Goal: Task Accomplishment & Management: Manage account settings

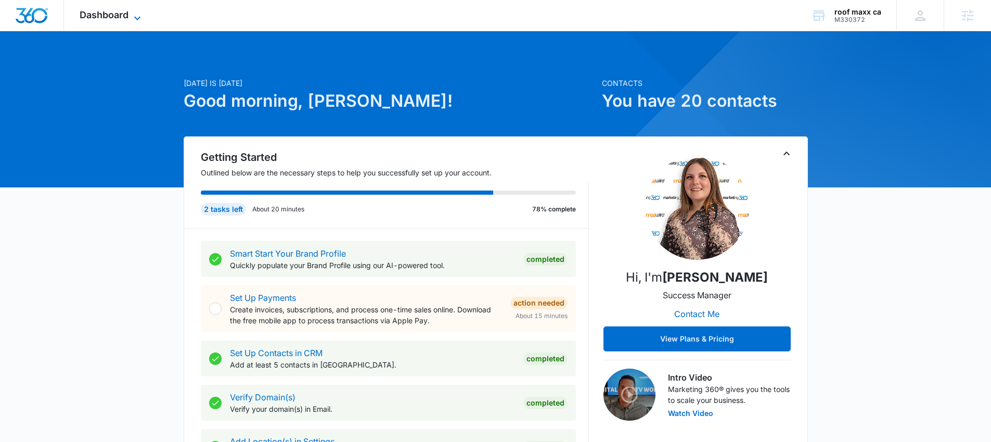
click at [125, 15] on span "Dashboard" at bounding box center [104, 14] width 49 height 11
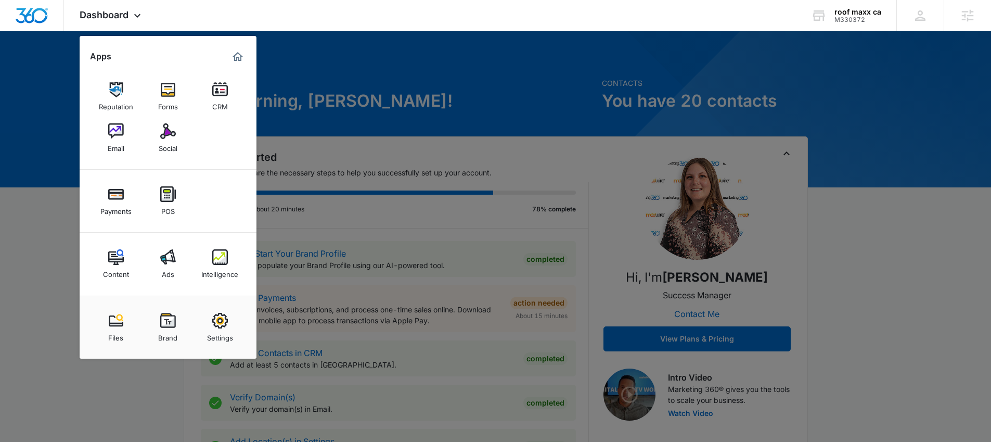
click at [346, 112] on div at bounding box center [495, 221] width 991 height 442
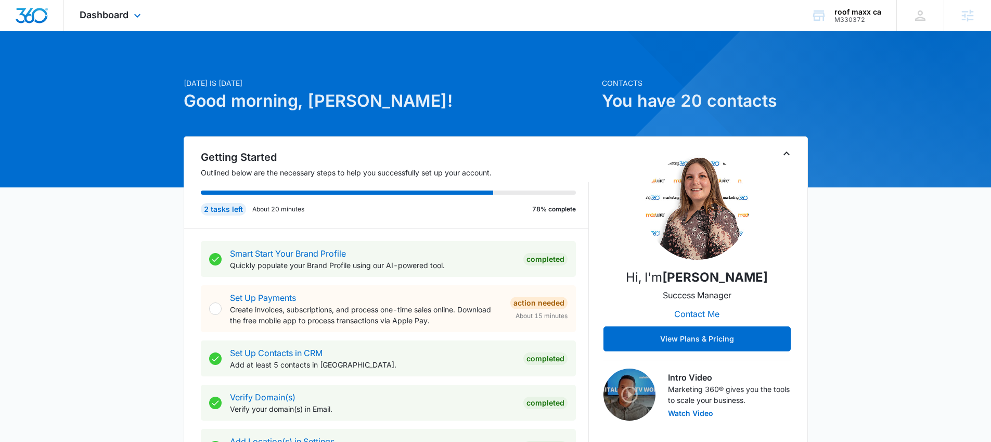
click at [127, 20] on div "Dashboard Apps Reputation Forms CRM Email Social Payments POS Content Ads Intel…" at bounding box center [111, 15] width 95 height 31
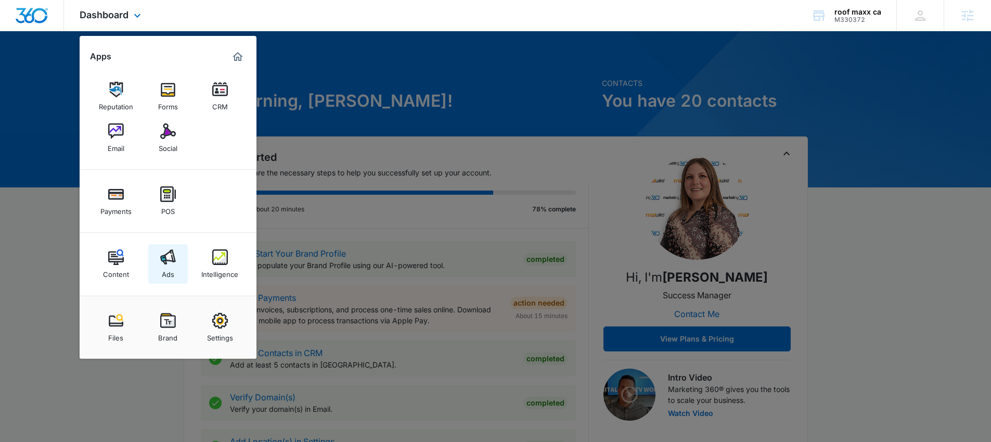
click at [171, 248] on link "Ads" at bounding box center [168, 264] width 40 height 40
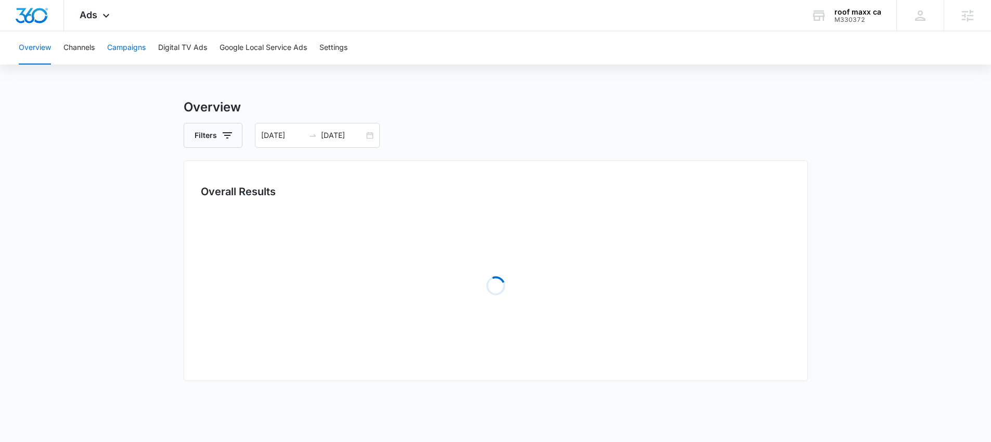
click at [122, 59] on button "Campaigns" at bounding box center [126, 47] width 38 height 33
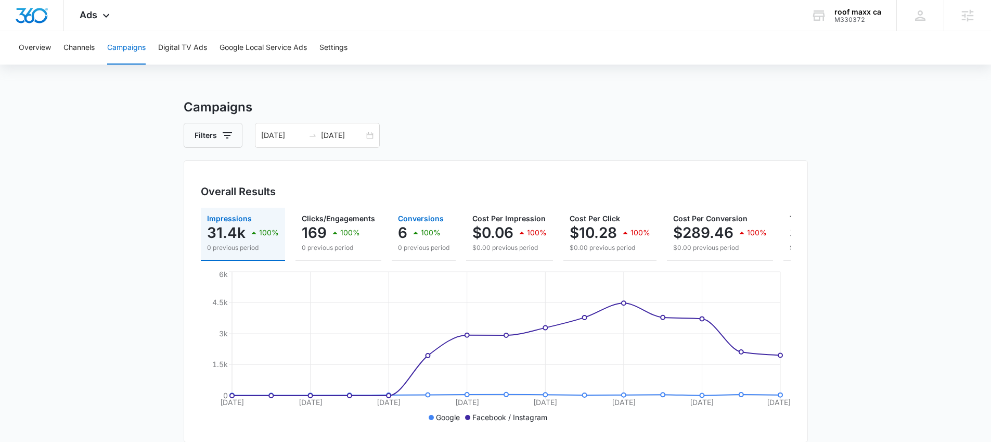
click at [446, 232] on button "Conversions 6 100% 0 previous period" at bounding box center [424, 233] width 64 height 53
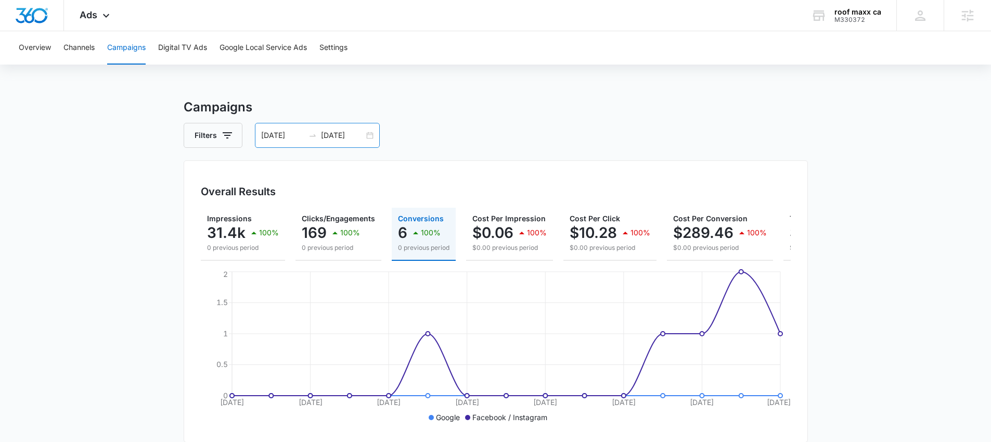
click at [363, 141] on div "06/12/2025 06/26/2025" at bounding box center [317, 135] width 125 height 25
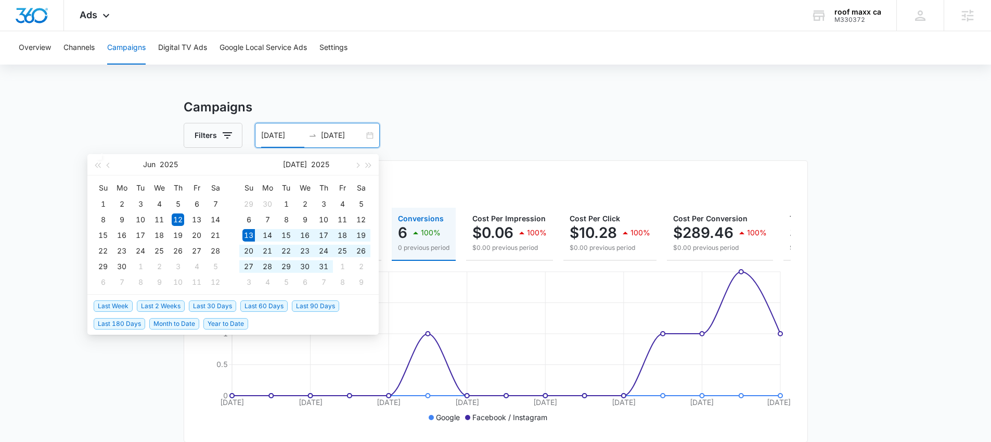
click at [218, 305] on span "Last 30 Days" at bounding box center [212, 305] width 47 height 11
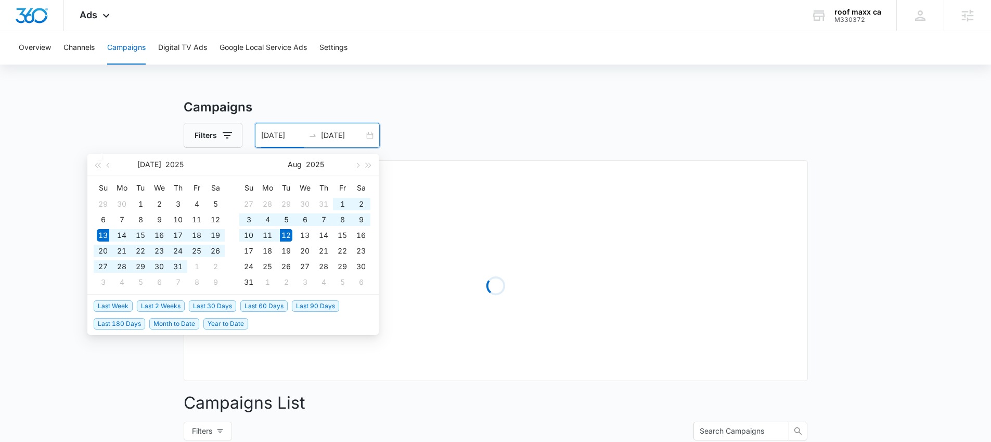
type input "07/13/2025"
type input "08/12/2025"
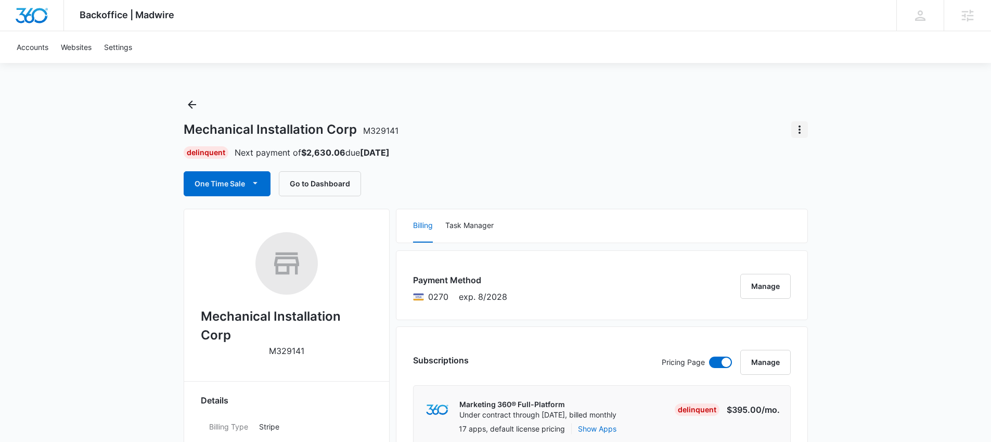
click at [798, 132] on icon "Actions" at bounding box center [799, 129] width 2 height 8
click at [797, 125] on icon "Actions" at bounding box center [799, 129] width 12 height 12
click at [807, 155] on div "Close Account" at bounding box center [828, 158] width 49 height 7
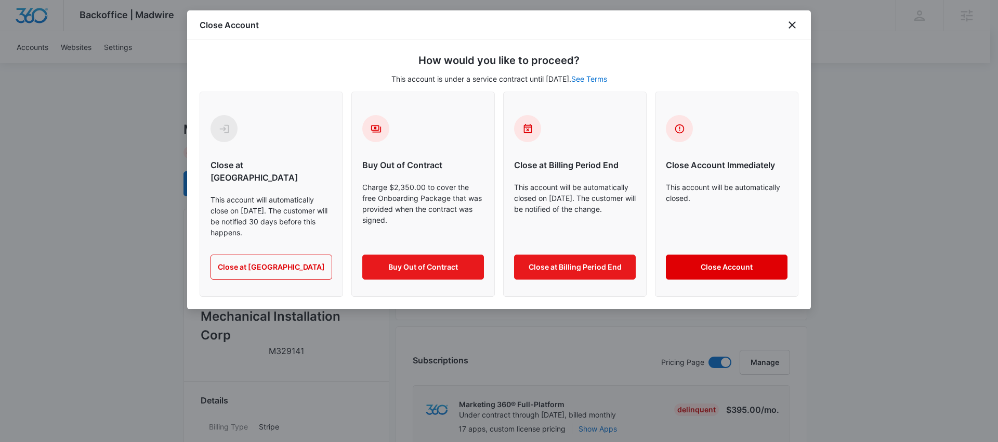
click at [698, 254] on button "Close Account" at bounding box center [727, 266] width 122 height 25
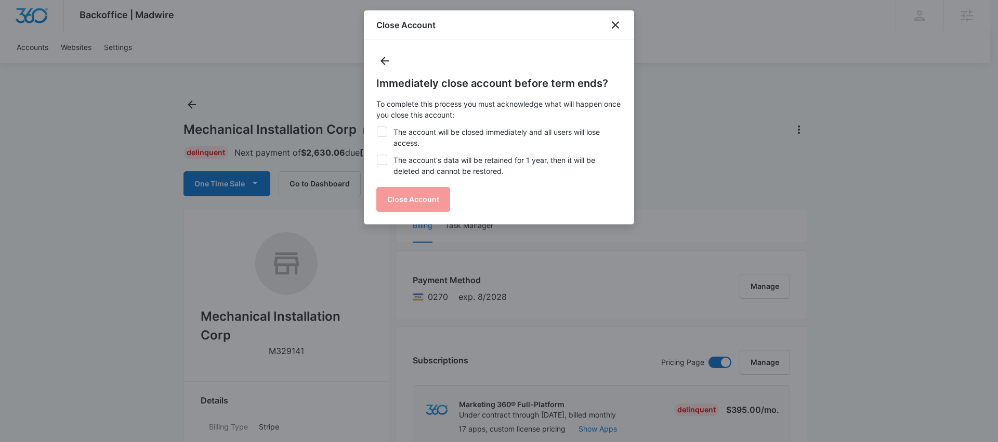
click at [387, 131] on div at bounding box center [382, 131] width 10 height 10
click at [377, 127] on input "The account will be closed immediately and all users will lose access." at bounding box center [377, 126] width 1 height 1
checkbox input "true"
click at [384, 155] on icon at bounding box center [382, 159] width 9 height 9
click at [377, 155] on input "The account's data will be retained for 1 year, then it will be deleted and can…" at bounding box center [377, 154] width 1 height 1
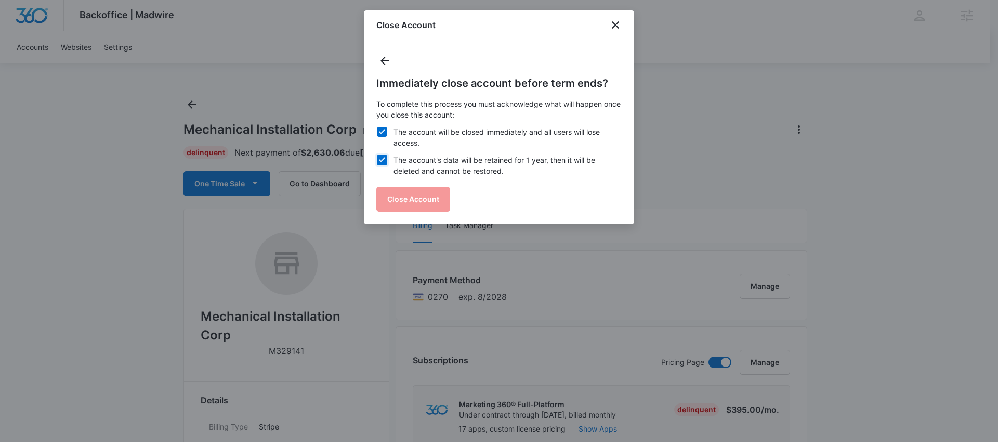
checkbox input "true"
click at [430, 194] on button "Close Account" at bounding box center [414, 199] width 74 height 25
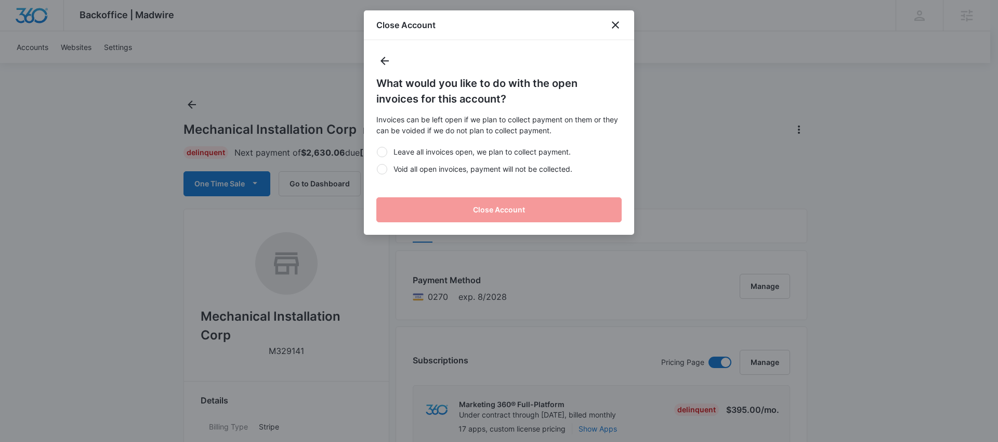
click at [385, 172] on div at bounding box center [382, 169] width 10 height 10
click at [377, 169] on input "Void all open invoices, payment will not be collected." at bounding box center [377, 168] width 1 height 1
radio input "true"
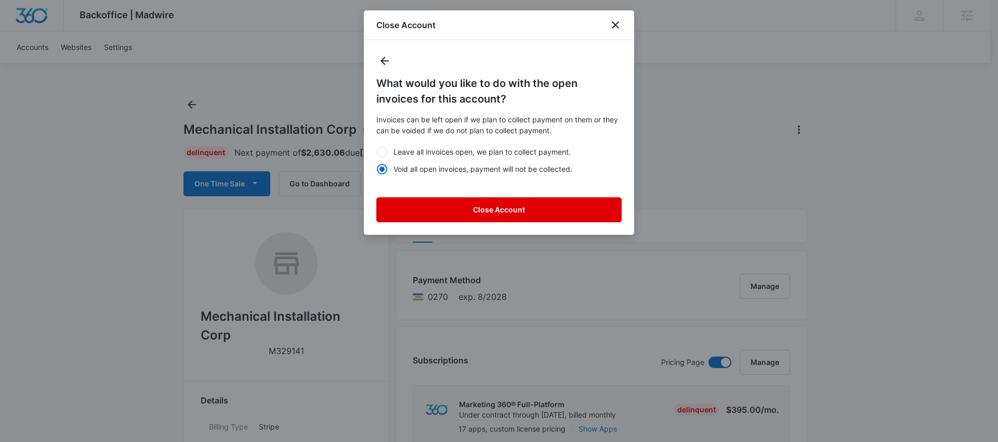
click at [438, 213] on button "Close Account" at bounding box center [499, 209] width 245 height 25
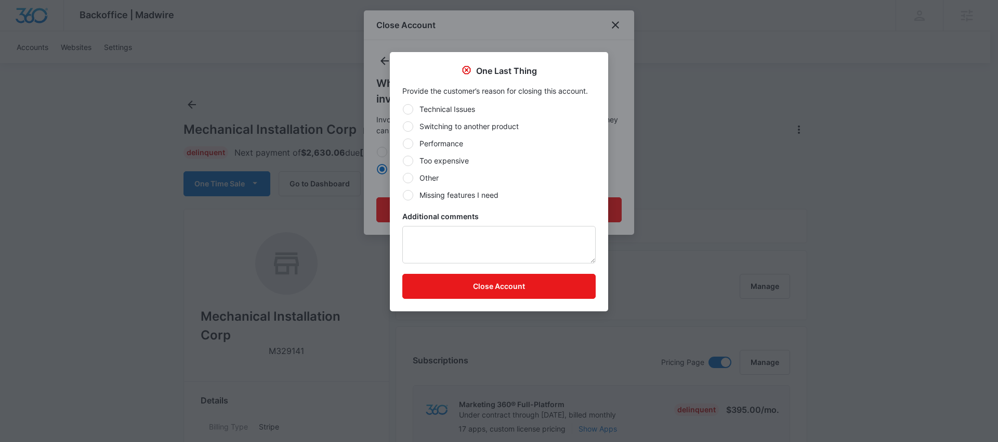
click at [440, 178] on label "Other" at bounding box center [499, 177] width 193 height 11
click at [403, 178] on input "Other" at bounding box center [403, 177] width 1 height 1
radio input "true"
click at [473, 287] on button "Close Account" at bounding box center [499, 286] width 193 height 25
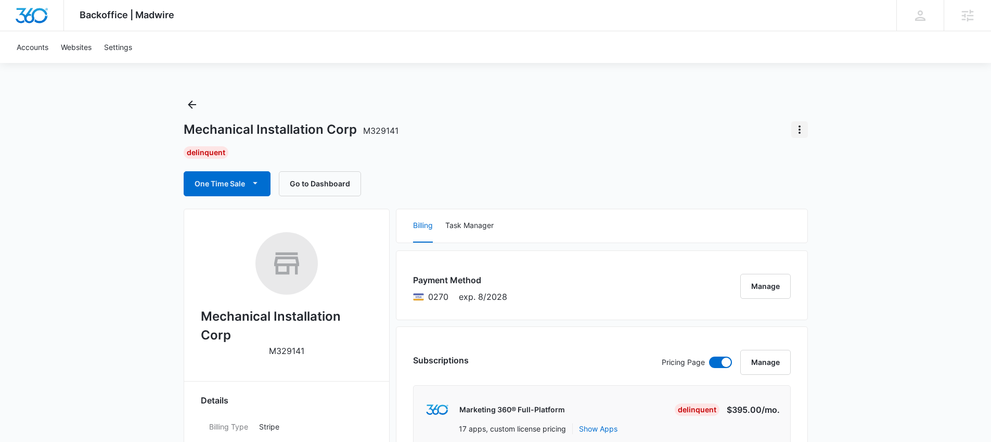
click at [796, 132] on icon "Actions" at bounding box center [799, 129] width 12 height 12
